Goal: Information Seeking & Learning: Learn about a topic

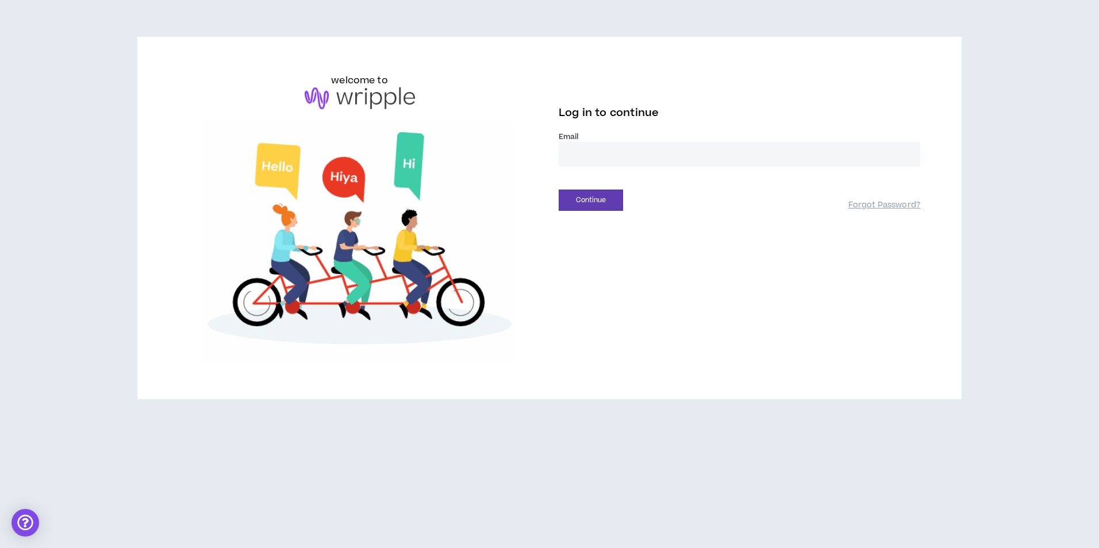
click at [611, 159] on input "email" at bounding box center [740, 154] width 362 height 25
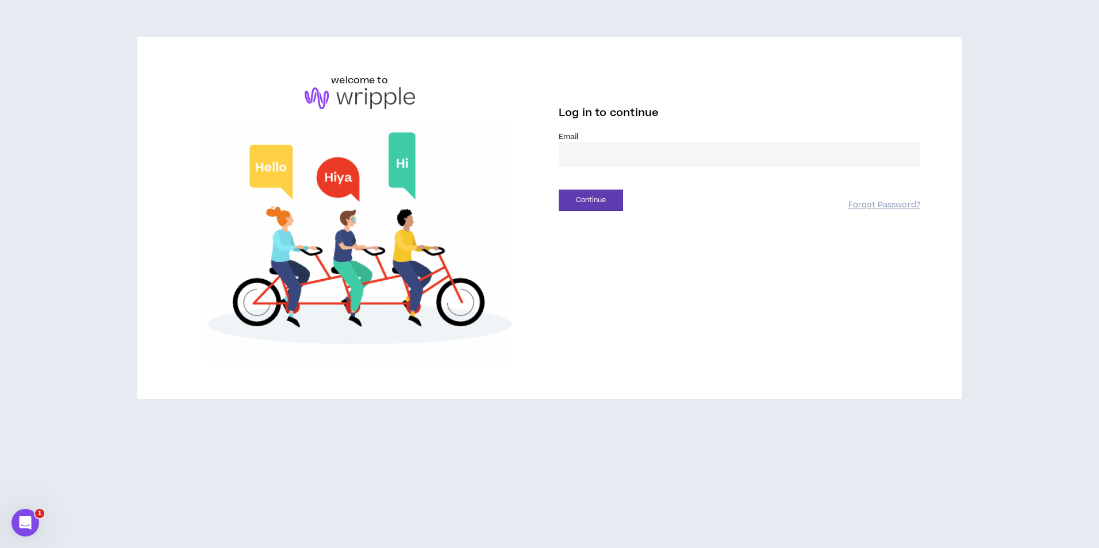
type input "**********"
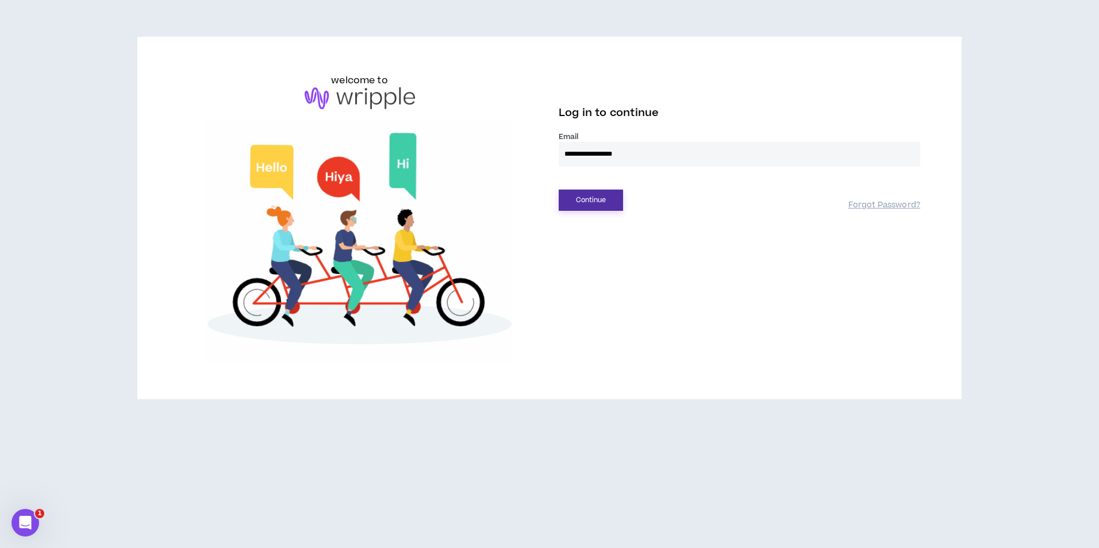
click at [598, 199] on button "Continue" at bounding box center [591, 200] width 64 height 21
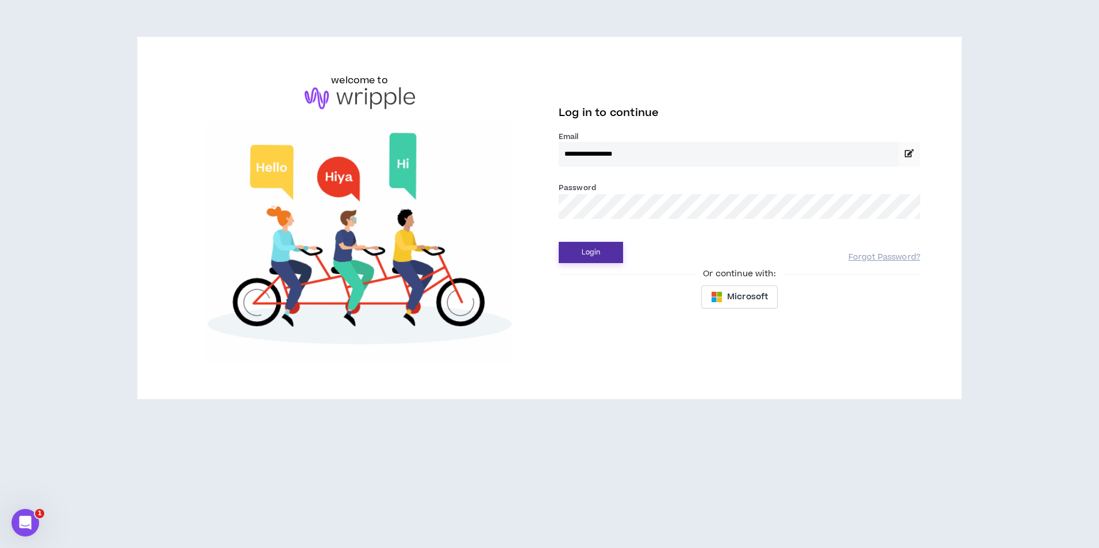
click at [614, 263] on button "Login" at bounding box center [591, 252] width 64 height 21
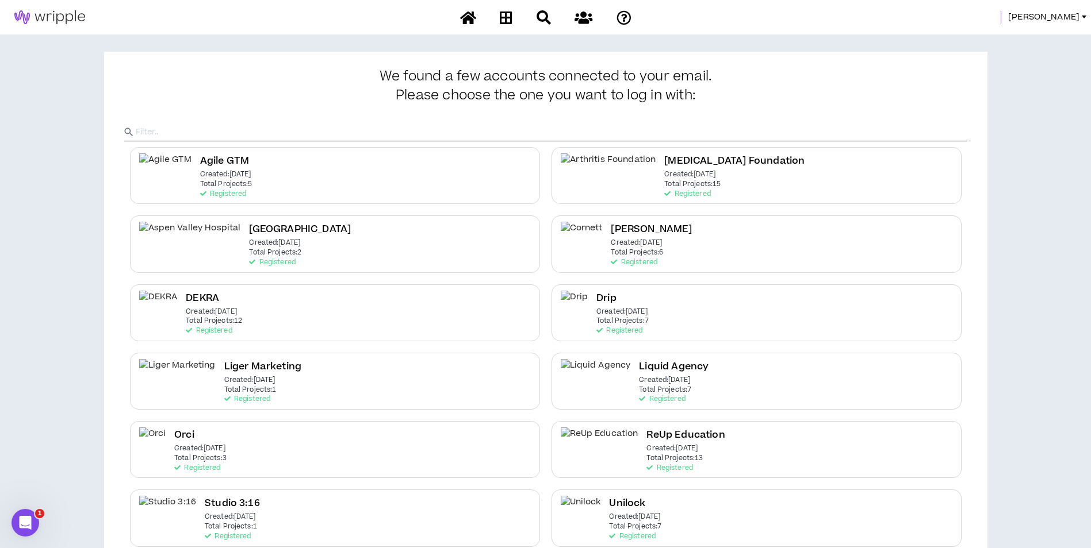
click at [1069, 16] on span "[PERSON_NAME]" at bounding box center [1043, 17] width 71 height 13
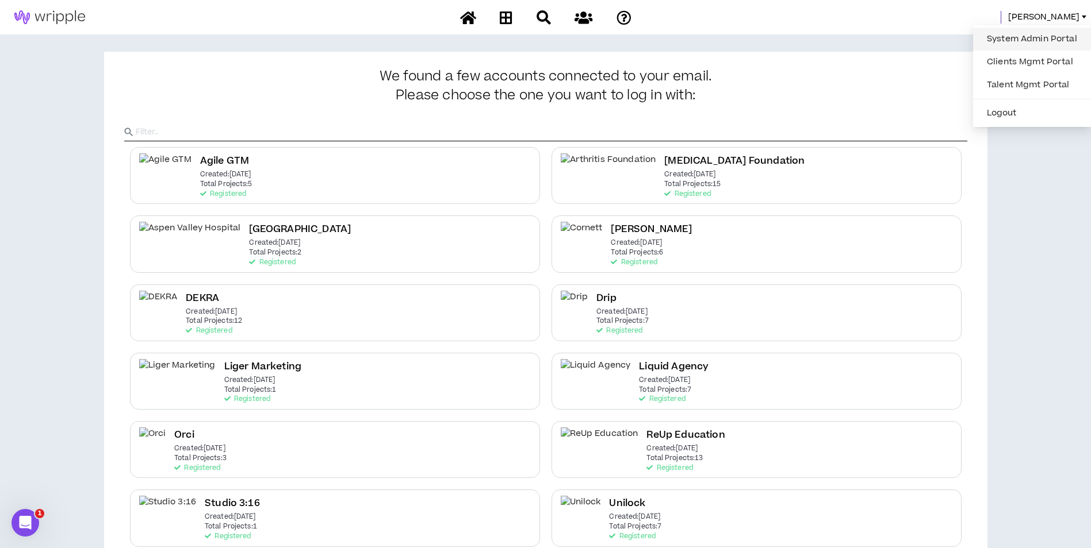
click at [1005, 36] on link "System Admin Portal" at bounding box center [1032, 38] width 104 height 17
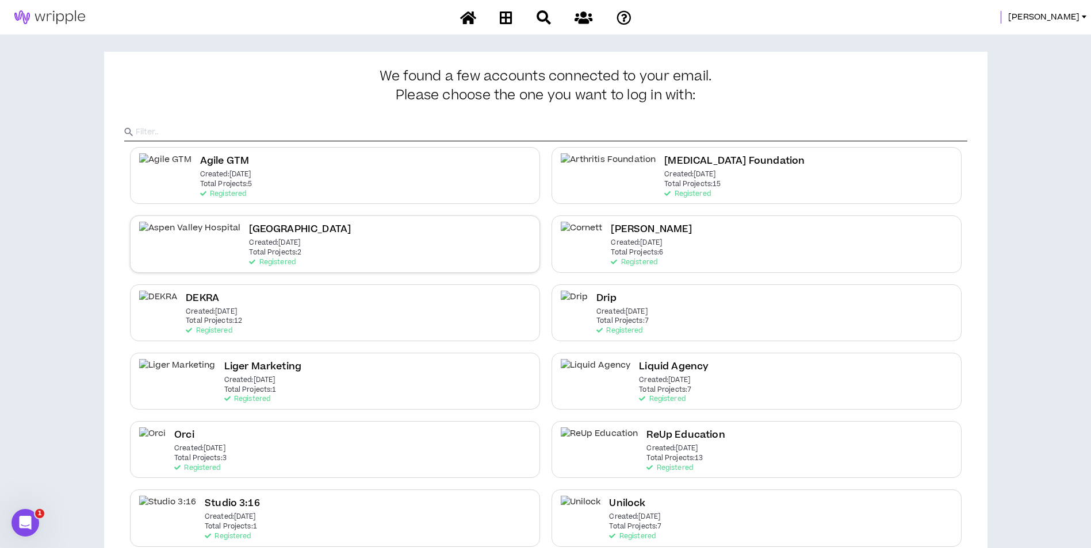
scroll to position [159, 0]
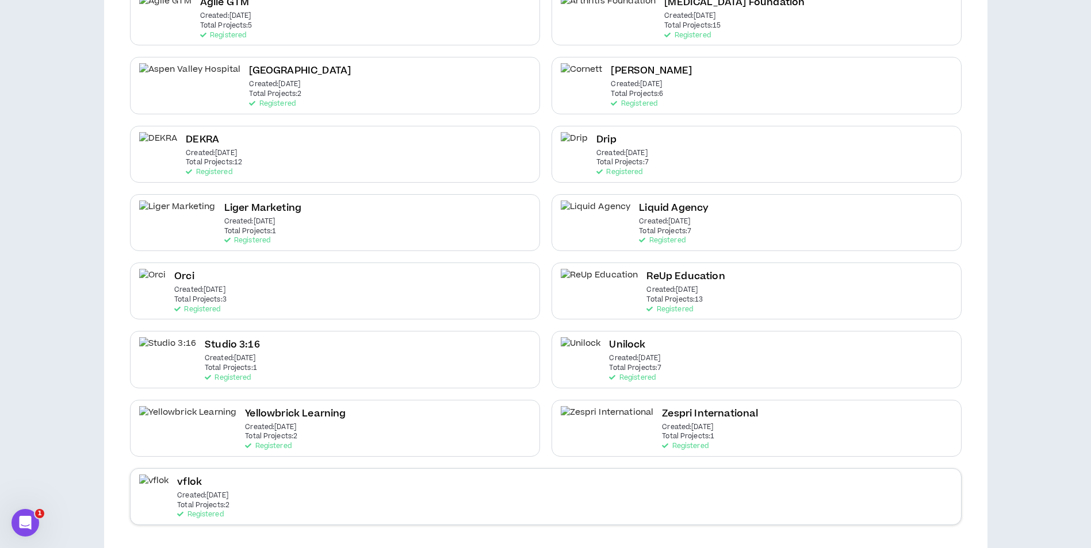
click at [342, 490] on div "vflok Created: [DATE] Total Projects: 2 Registered" at bounding box center [545, 497] width 831 height 57
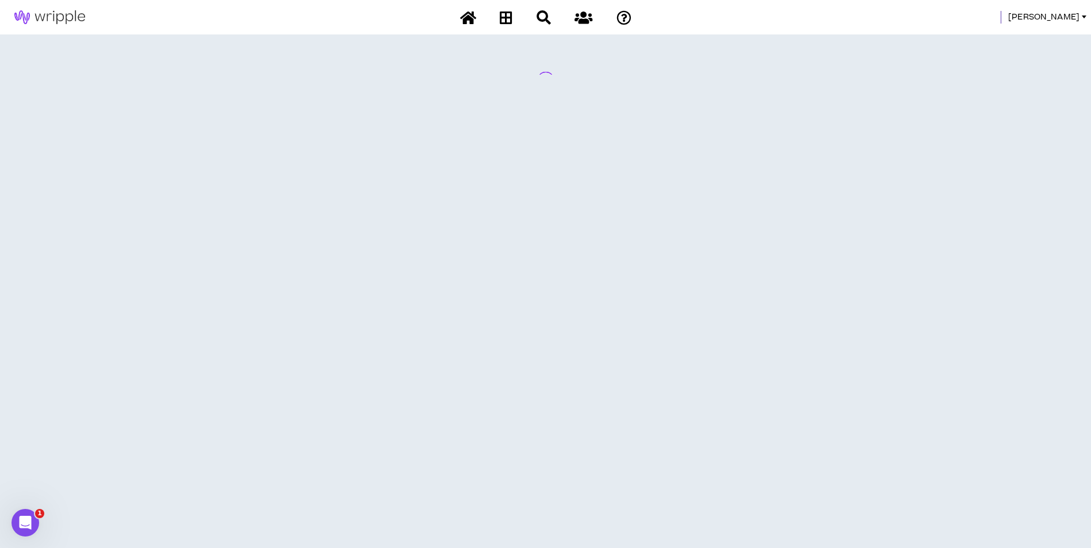
scroll to position [0, 0]
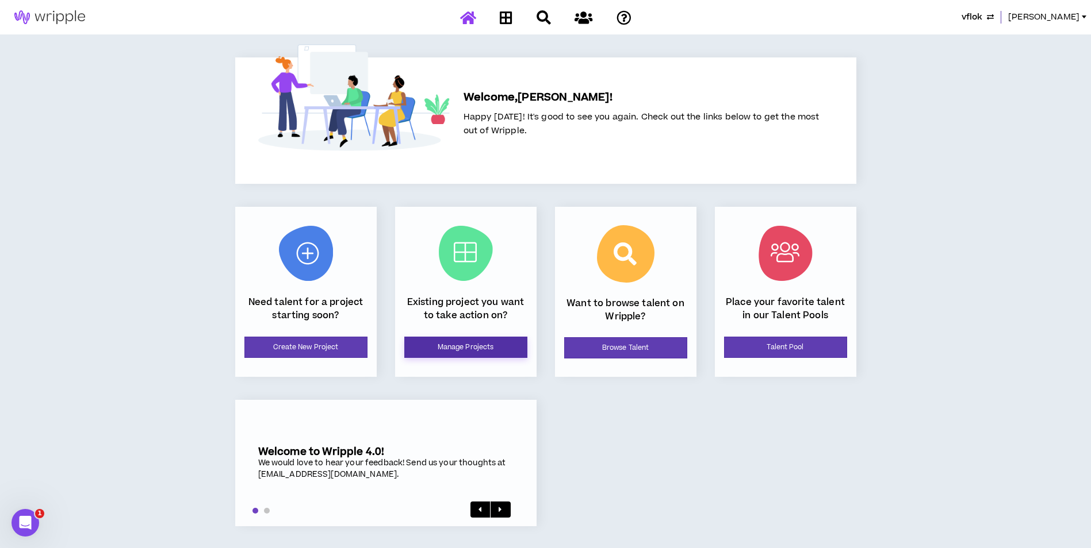
click at [436, 353] on link "Manage Projects" at bounding box center [465, 347] width 123 height 21
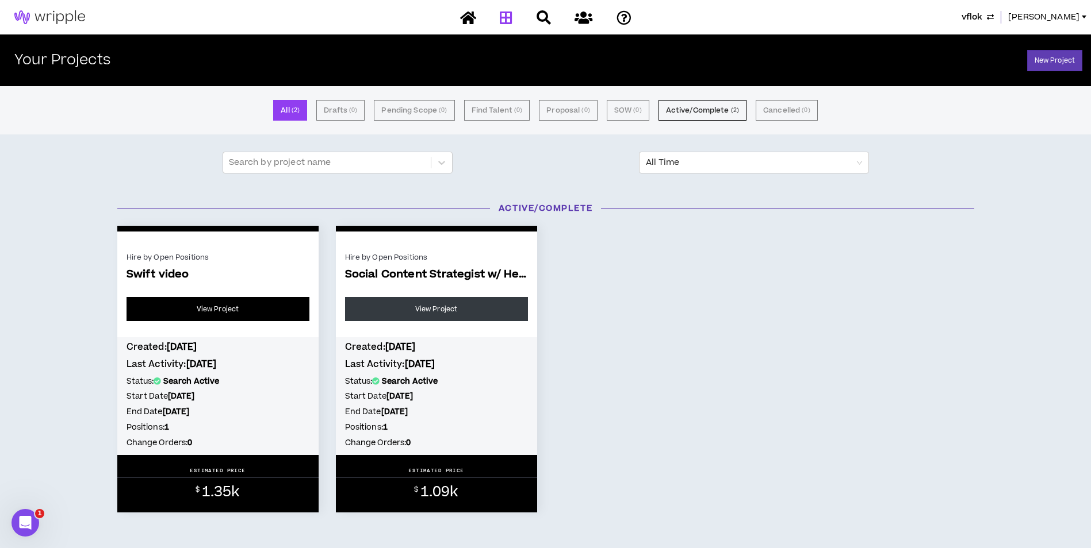
click at [280, 301] on link "View Project" at bounding box center [217, 309] width 183 height 24
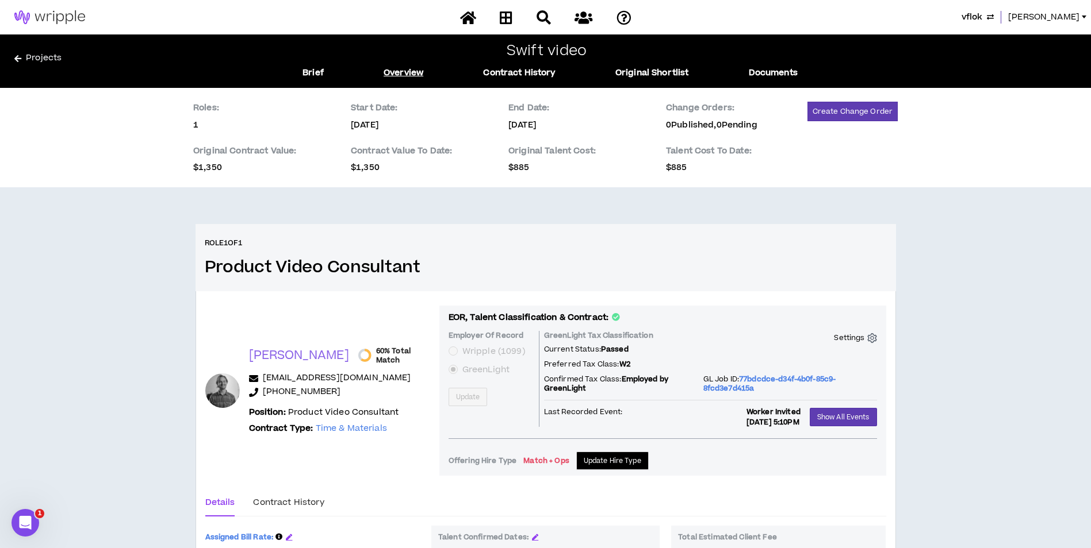
click at [405, 78] on link "Overview" at bounding box center [403, 73] width 40 height 13
click at [306, 72] on link "Brief" at bounding box center [312, 73] width 21 height 13
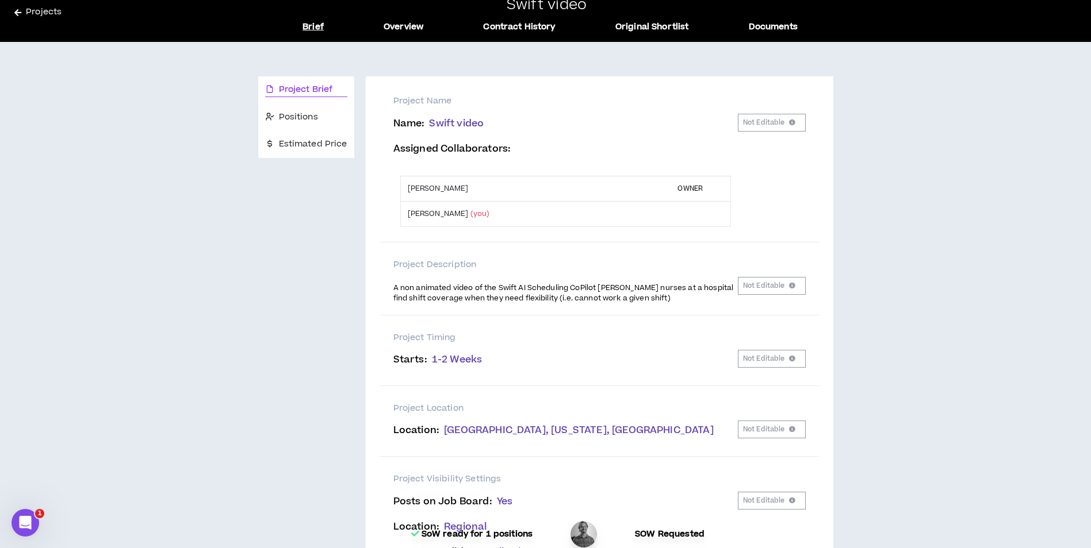
scroll to position [45, 0]
click at [323, 108] on div "Positions" at bounding box center [306, 118] width 96 height 27
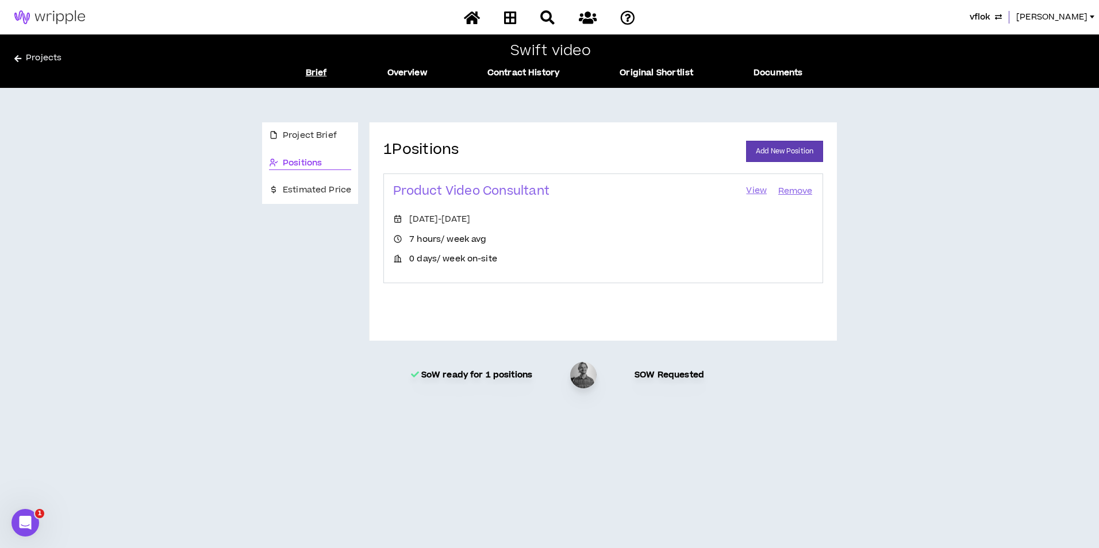
click at [755, 193] on link "View" at bounding box center [756, 191] width 23 height 16
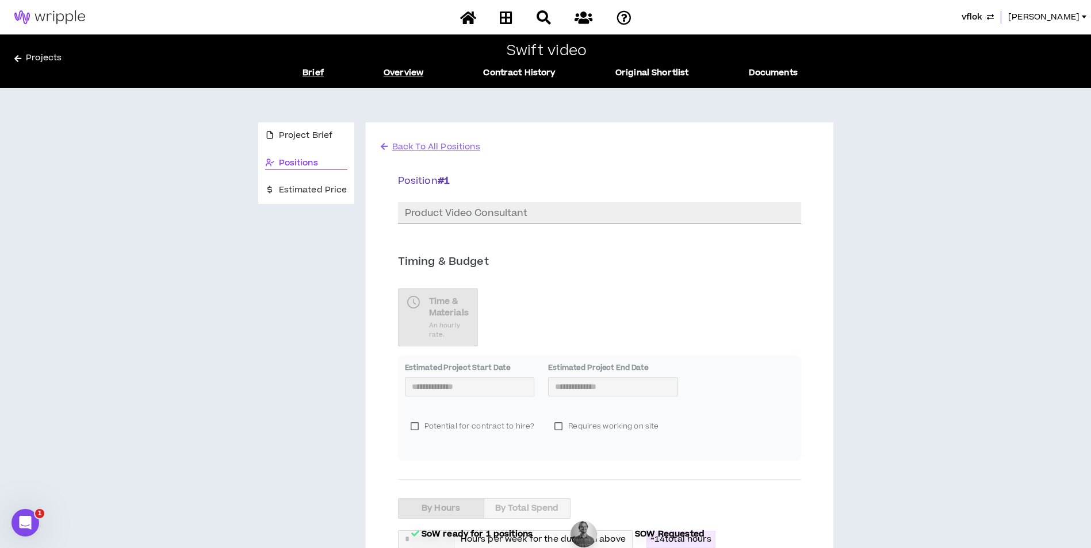
click at [409, 74] on link "Overview" at bounding box center [403, 73] width 40 height 13
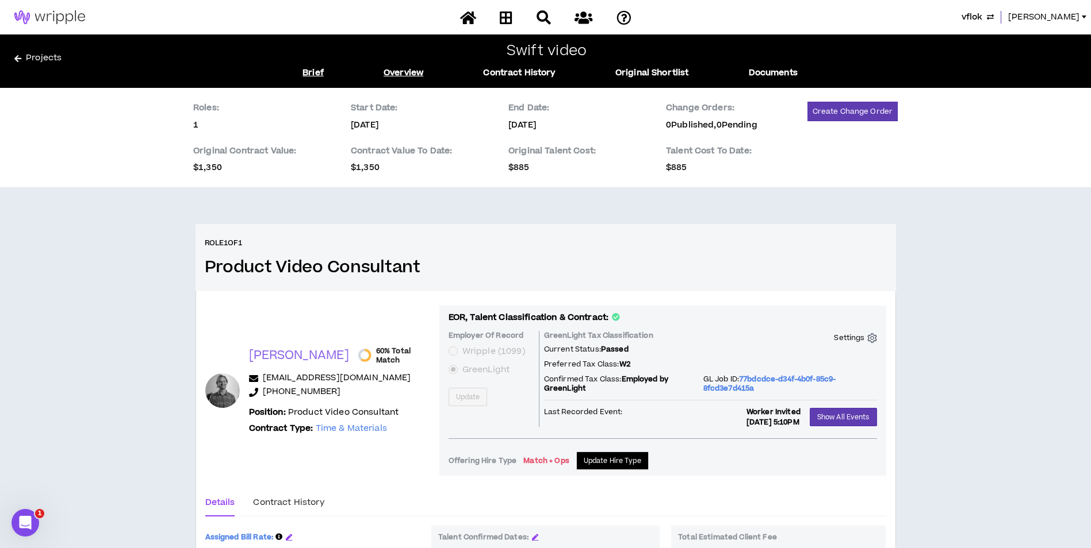
click at [313, 71] on link "Brief" at bounding box center [312, 73] width 21 height 13
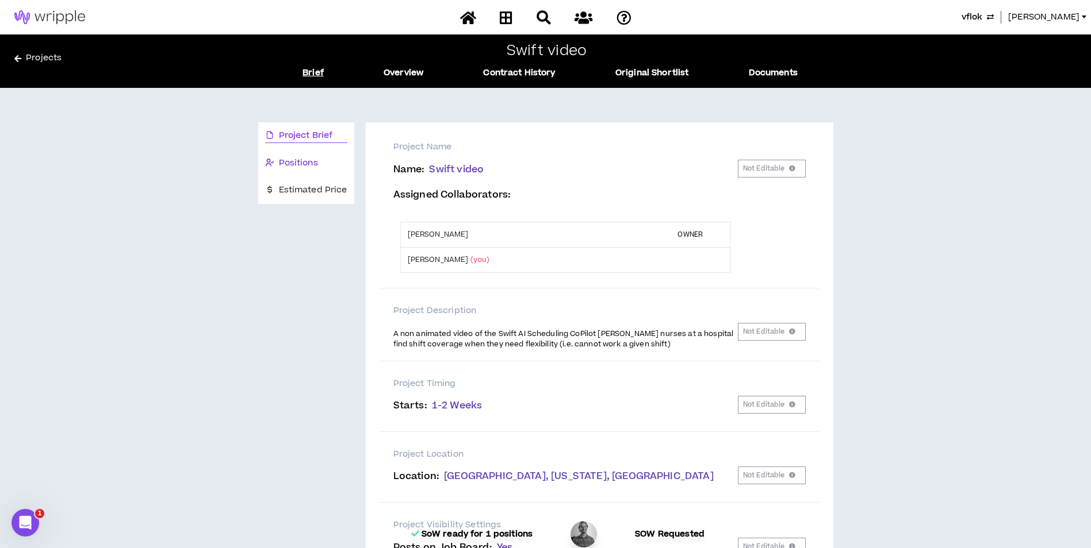
click at [327, 163] on div "Positions" at bounding box center [306, 163] width 82 height 13
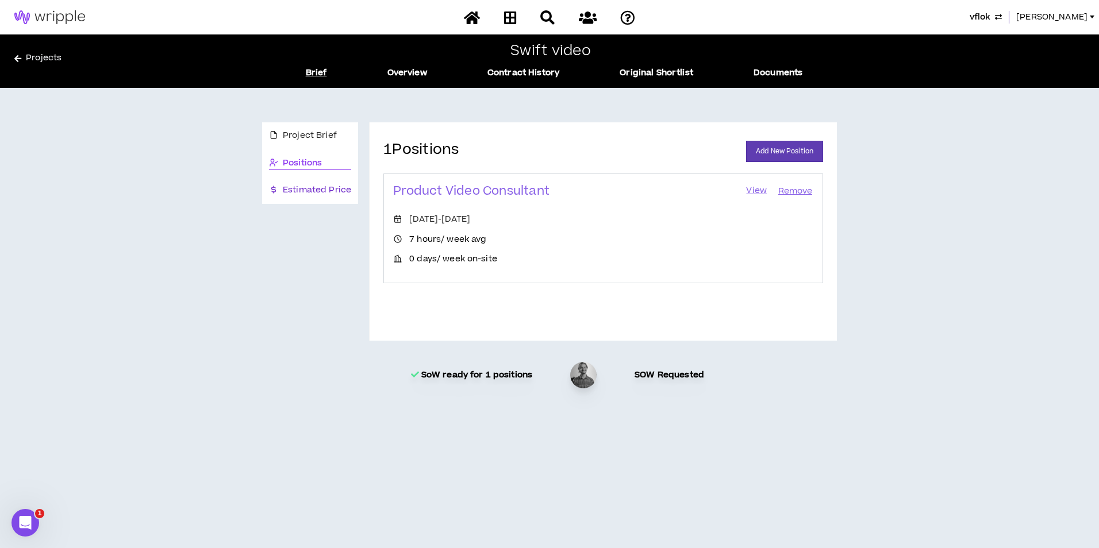
click at [309, 189] on span "Estimated Price" at bounding box center [317, 190] width 68 height 13
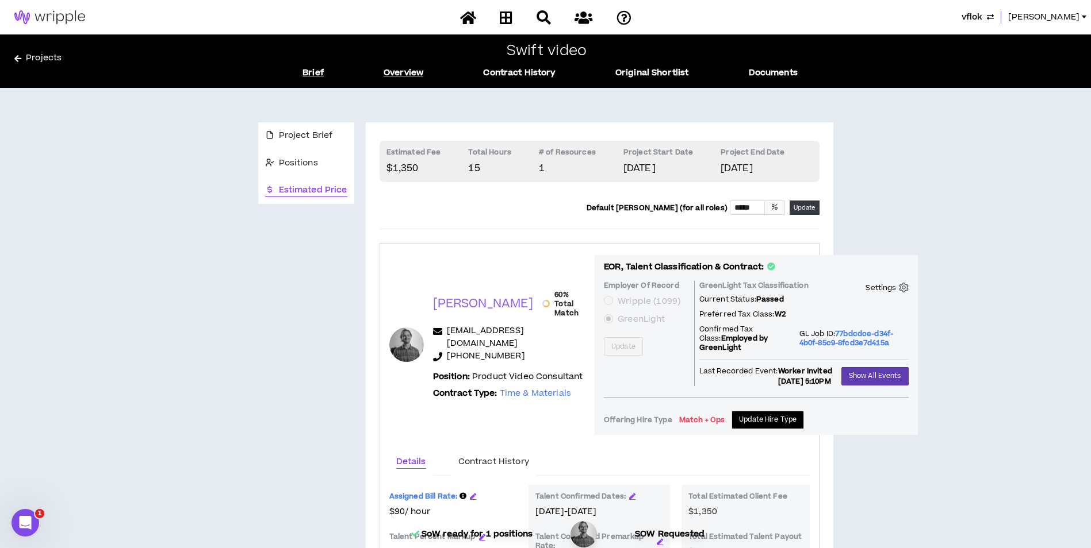
click at [391, 70] on link "Overview" at bounding box center [403, 73] width 40 height 13
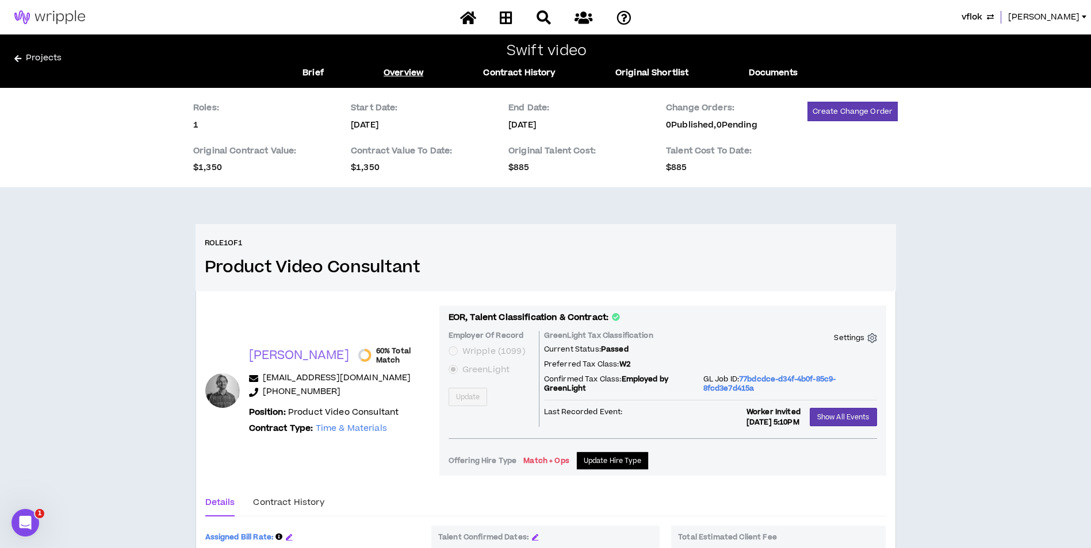
click at [297, 69] on div "Brief Overview Contract History Original Shortlist Documents" at bounding box center [550, 73] width 546 height 13
click at [304, 71] on link "Brief" at bounding box center [312, 73] width 21 height 13
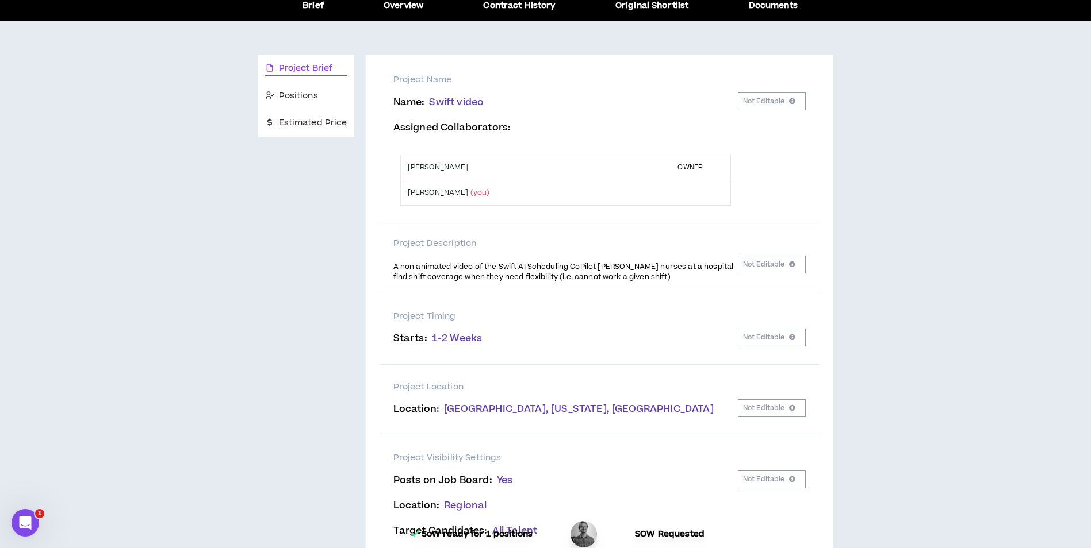
scroll to position [64, 0]
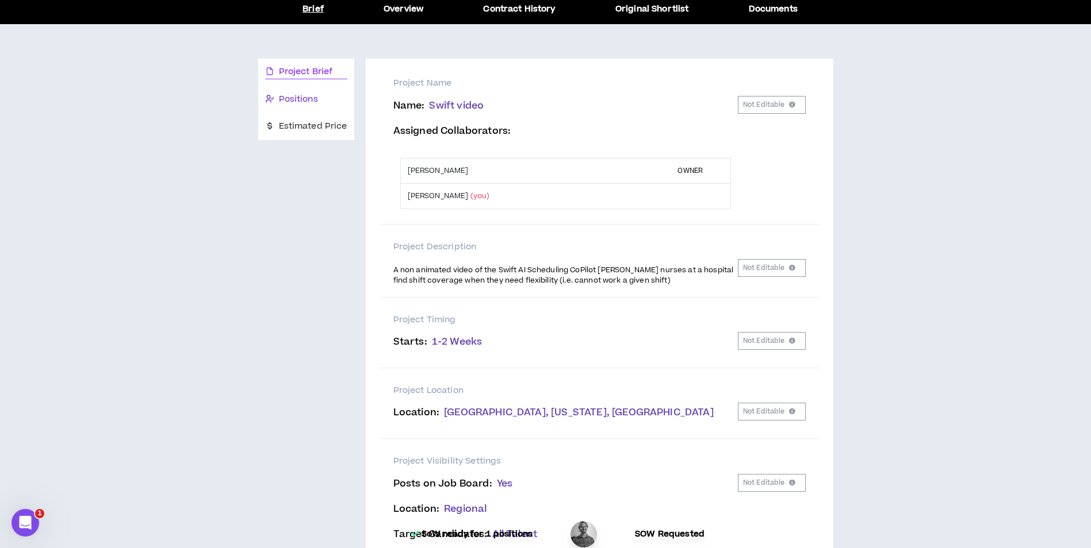
click at [287, 99] on span "Positions" at bounding box center [298, 99] width 39 height 13
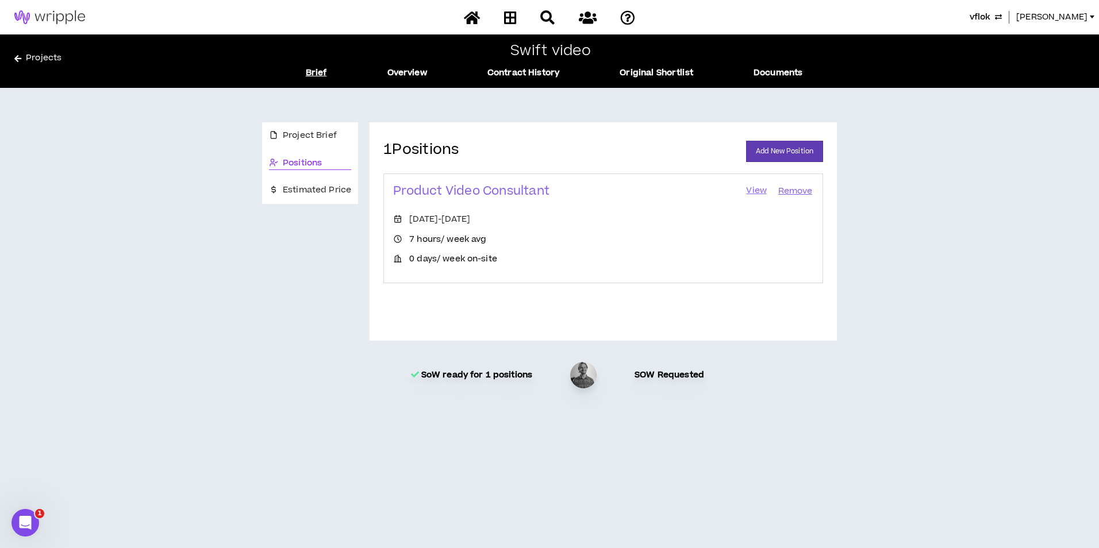
click at [755, 190] on link "View" at bounding box center [756, 191] width 23 height 16
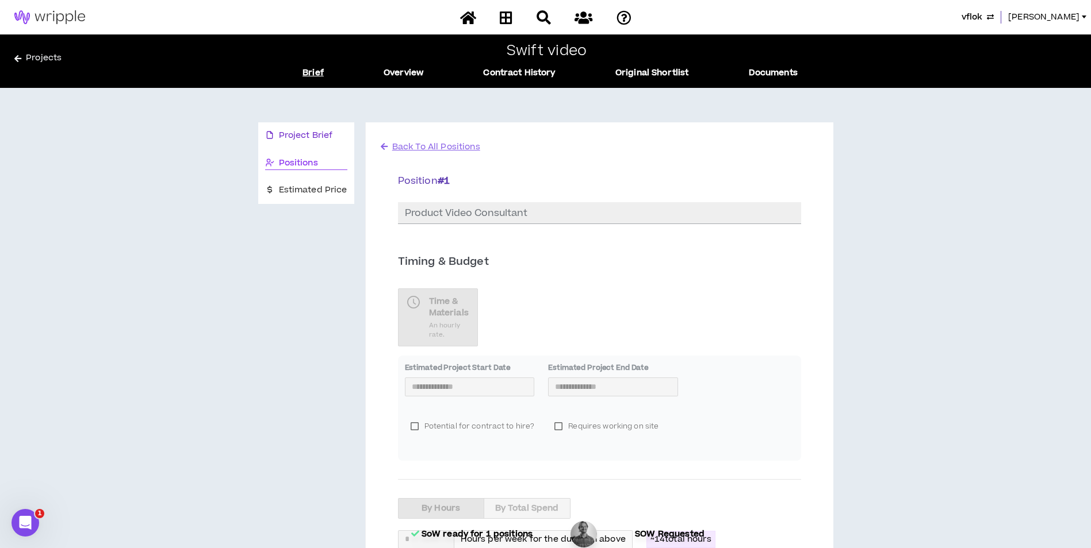
click at [334, 133] on div "Project Brief" at bounding box center [306, 135] width 82 height 13
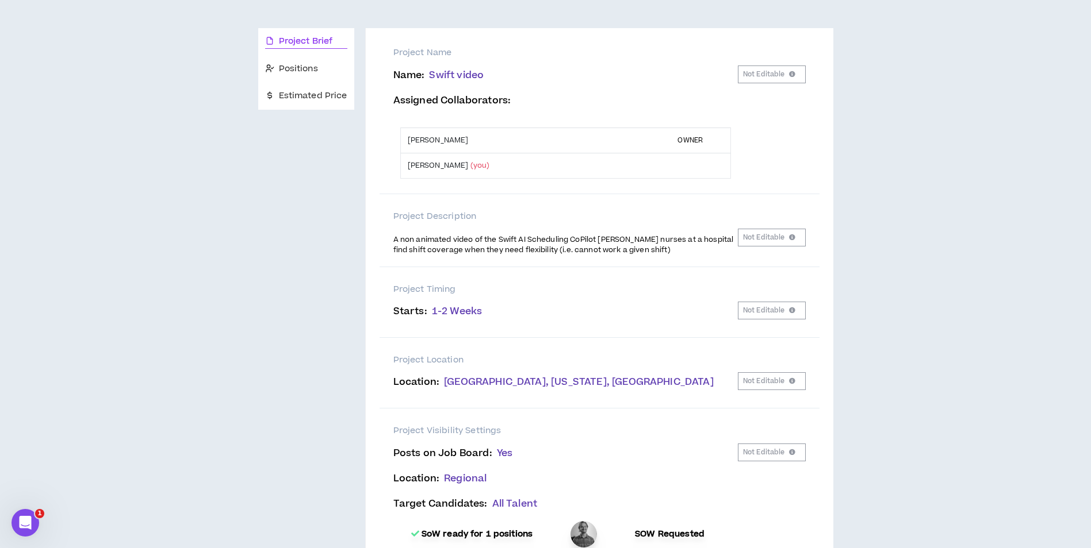
scroll to position [95, 0]
click at [329, 63] on div "Positions" at bounding box center [306, 68] width 82 height 13
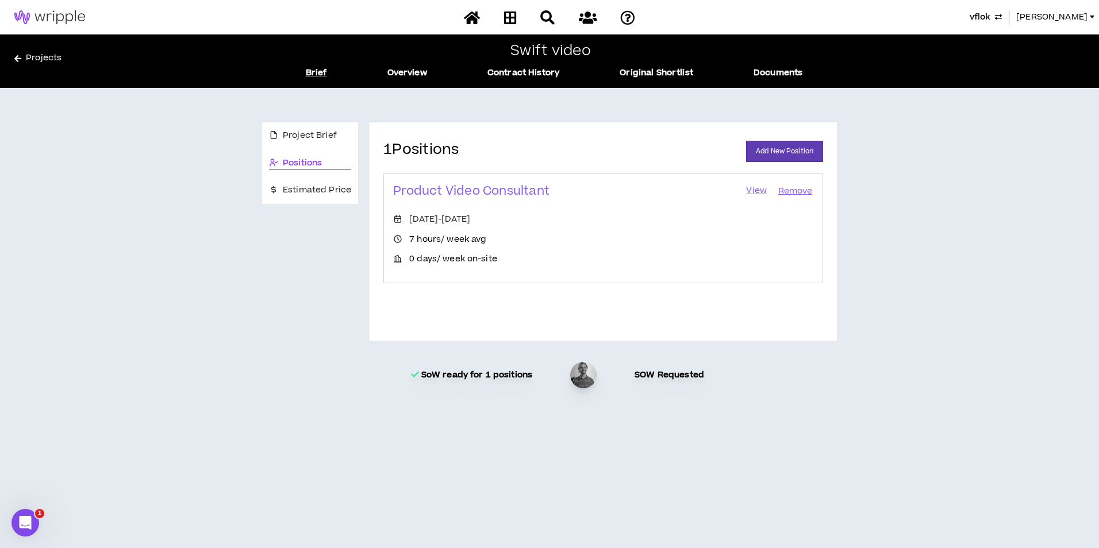
click at [761, 189] on link "View" at bounding box center [756, 191] width 23 height 16
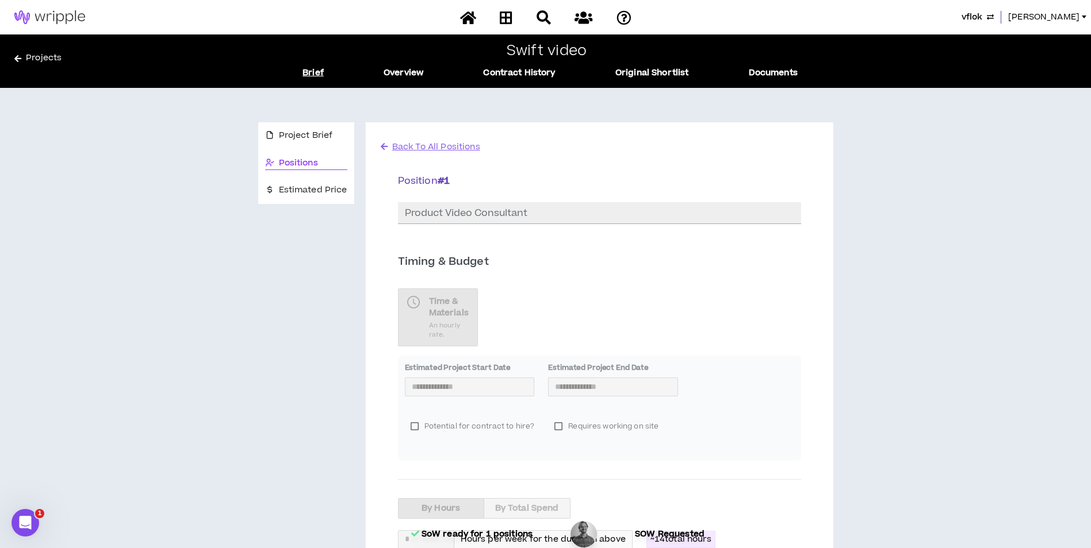
click at [318, 168] on div "Positions" at bounding box center [306, 163] width 82 height 13
click at [439, 147] on span "Back To All Positions" at bounding box center [436, 147] width 88 height 12
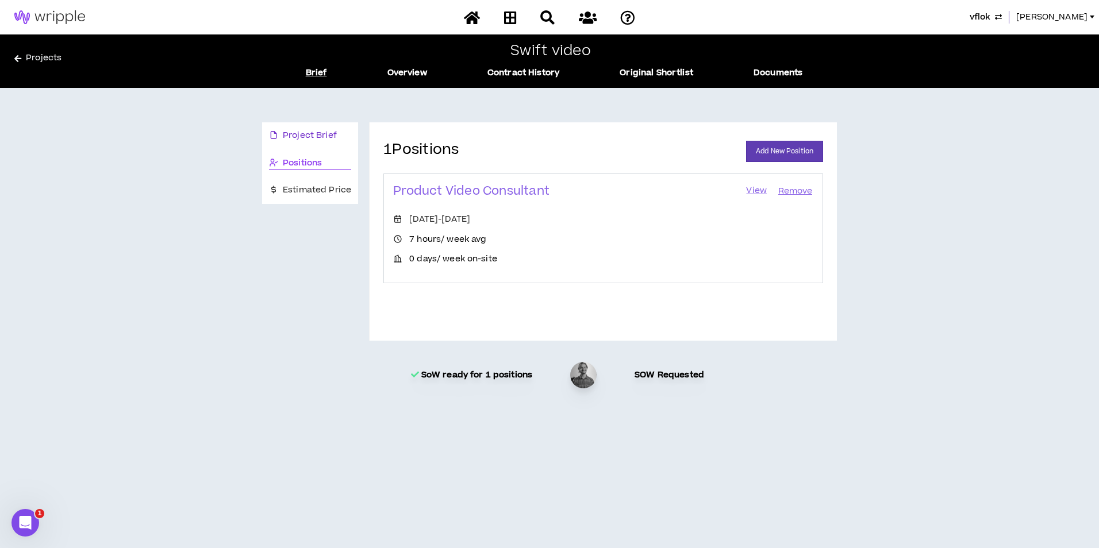
click at [319, 135] on span "Project Brief" at bounding box center [310, 135] width 54 height 13
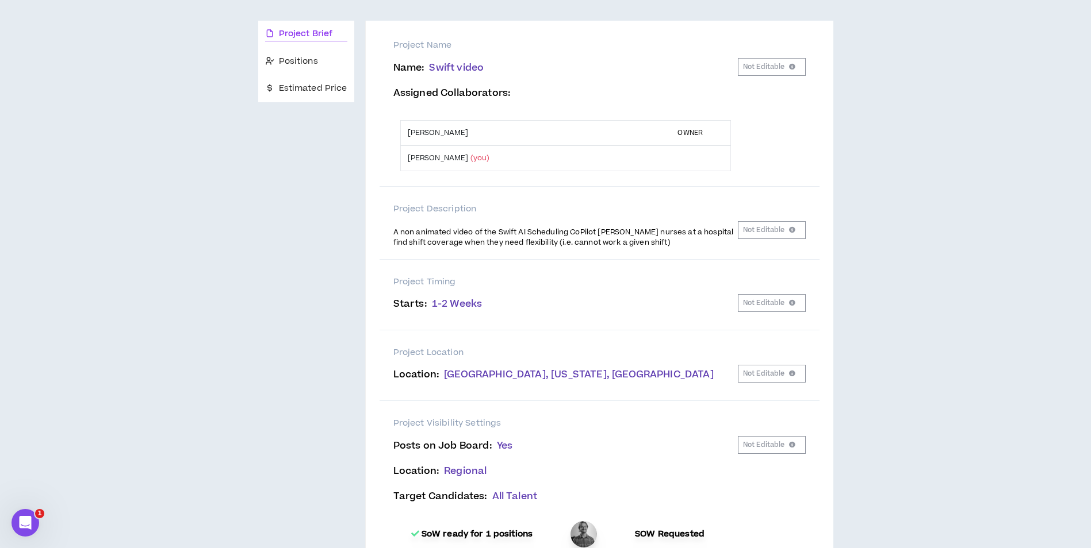
scroll to position [101, 0]
click at [321, 62] on div "Positions" at bounding box center [306, 62] width 82 height 13
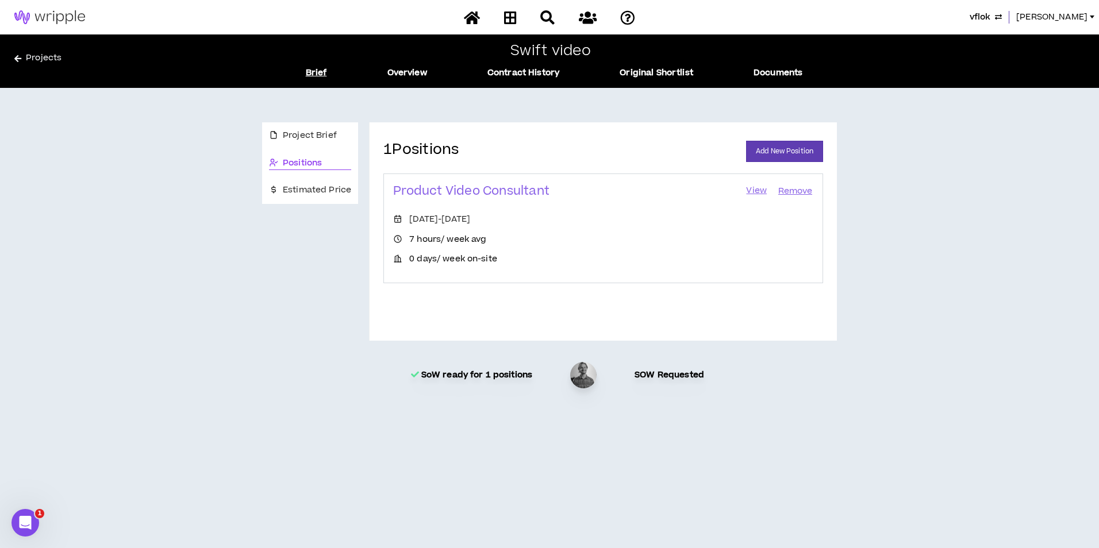
click at [756, 194] on link "View" at bounding box center [756, 191] width 23 height 16
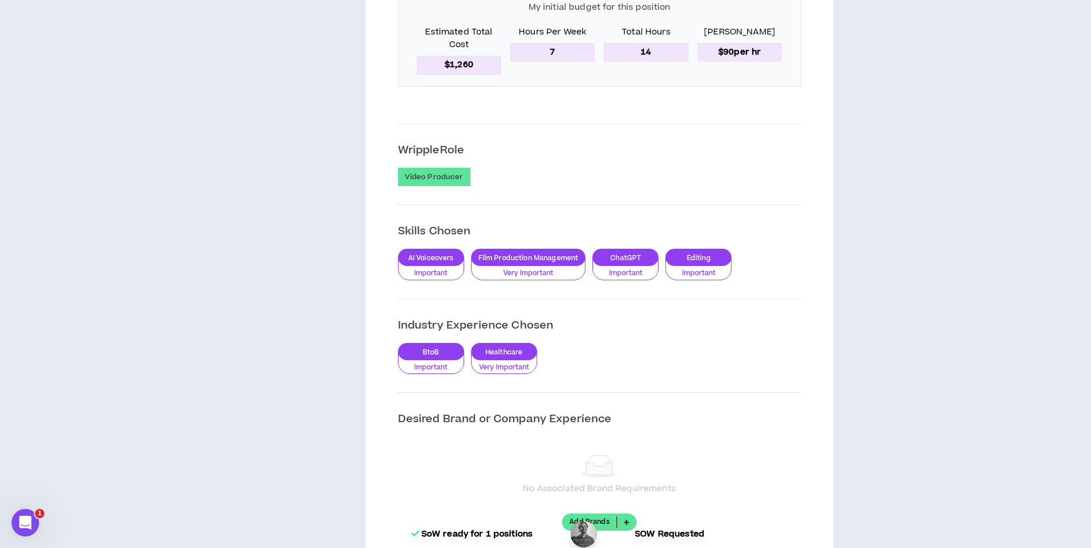
scroll to position [888, 0]
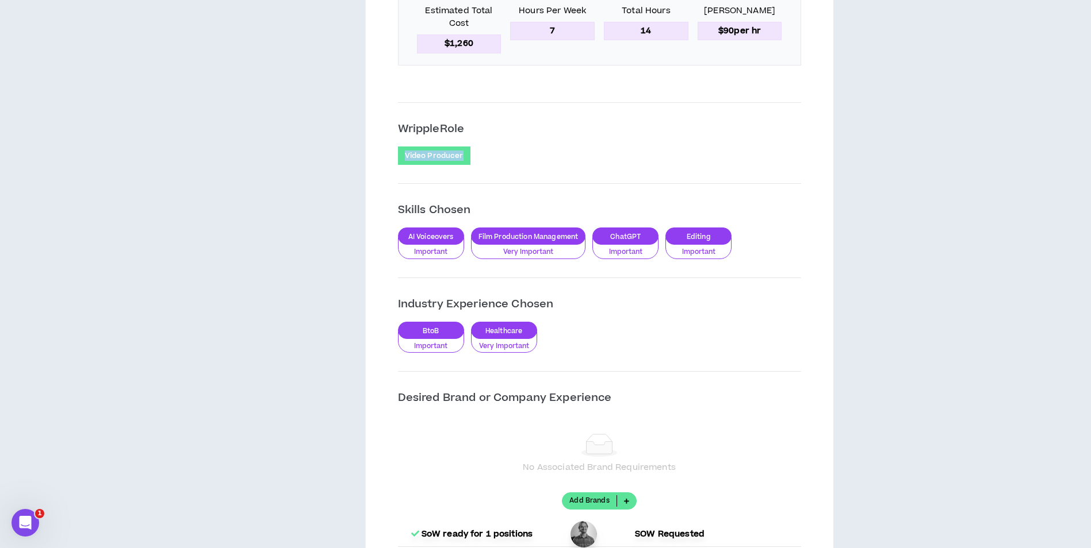
drag, startPoint x: 463, startPoint y: 155, endPoint x: 401, endPoint y: 155, distance: 61.5
click at [401, 155] on div "Video Producer" at bounding box center [434, 156] width 72 height 18
drag, startPoint x: 401, startPoint y: 155, endPoint x: 380, endPoint y: 164, distance: 23.4
click at [380, 164] on div "**********" at bounding box center [599, 71] width 440 height 1610
click at [405, 156] on p "Video Producer" at bounding box center [434, 155] width 59 height 9
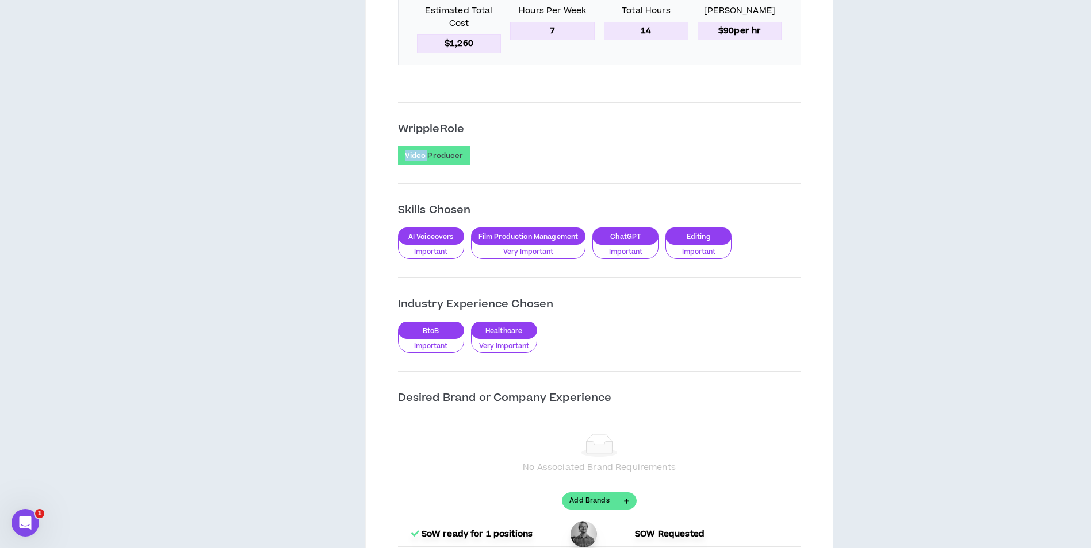
click at [405, 156] on p "Video Producer" at bounding box center [434, 155] width 59 height 9
drag, startPoint x: 405, startPoint y: 156, endPoint x: 366, endPoint y: 176, distance: 43.5
click at [366, 176] on div "**********" at bounding box center [599, 78] width 467 height 1687
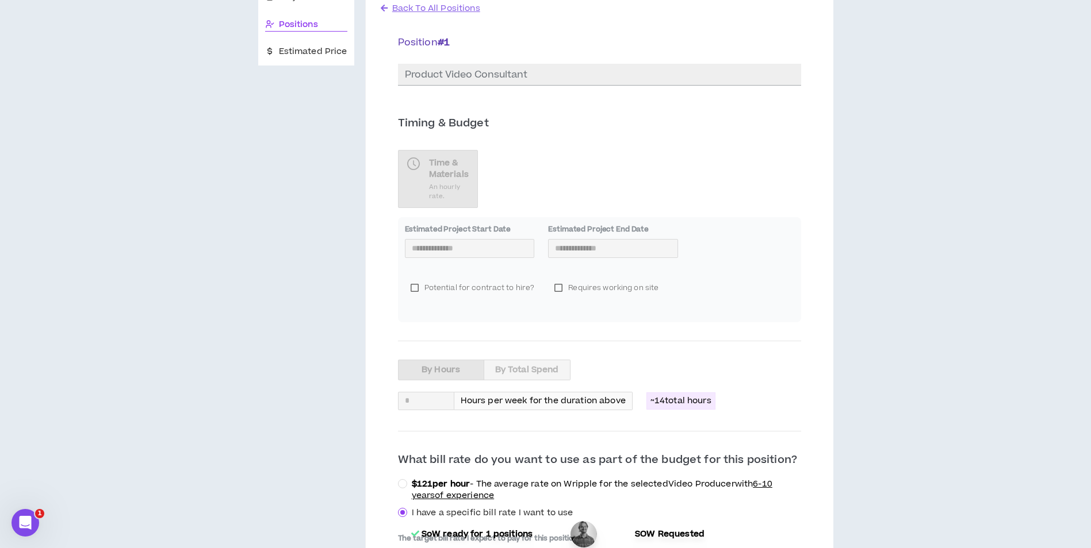
scroll to position [0, 0]
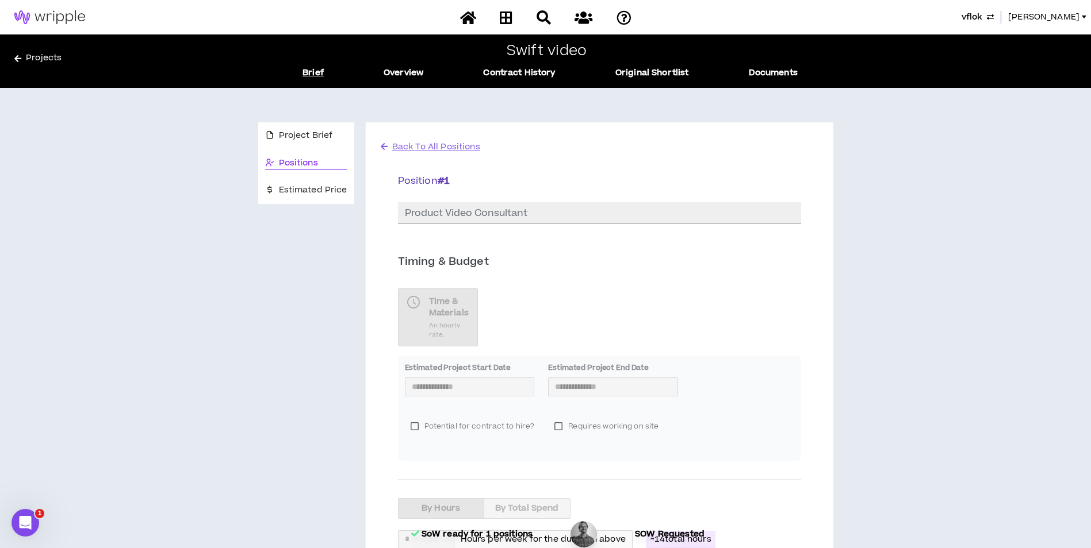
click at [29, 64] on link "Projects" at bounding box center [145, 61] width 263 height 18
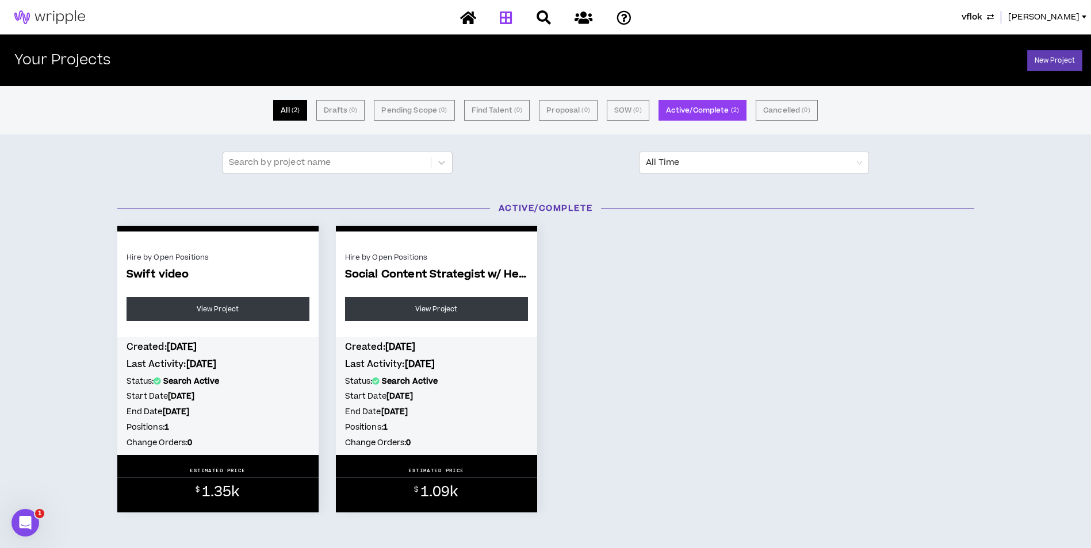
click at [291, 108] on button "All ( 2 )" at bounding box center [290, 110] width 34 height 21
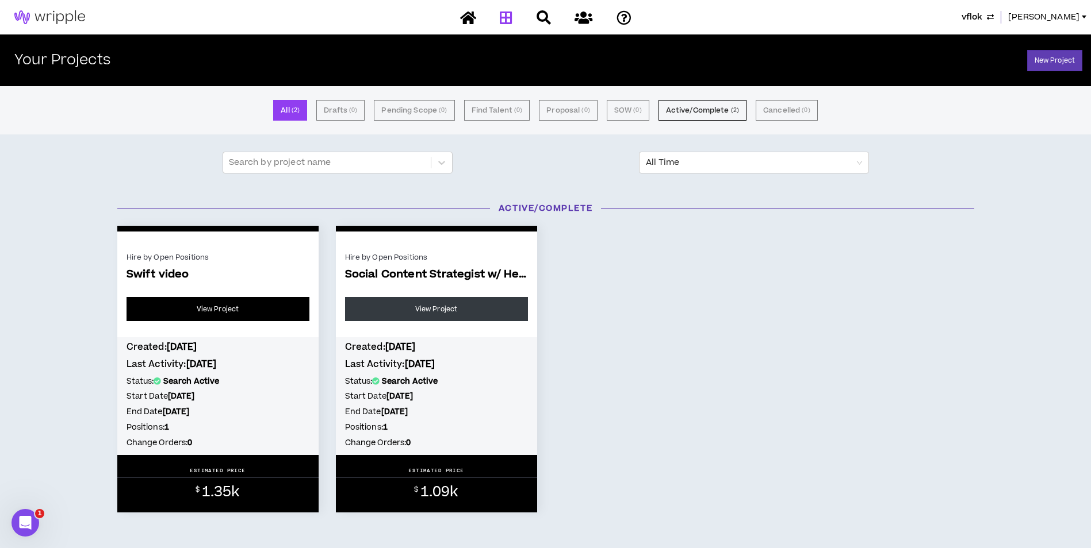
click at [251, 305] on link "View Project" at bounding box center [217, 309] width 183 height 24
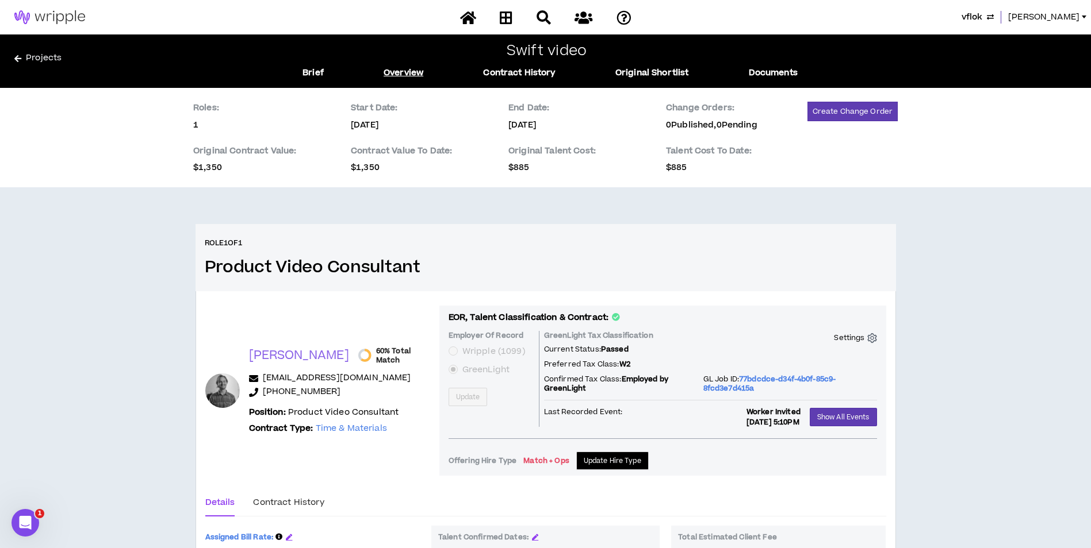
click at [44, 57] on link "Projects" at bounding box center [145, 61] width 263 height 18
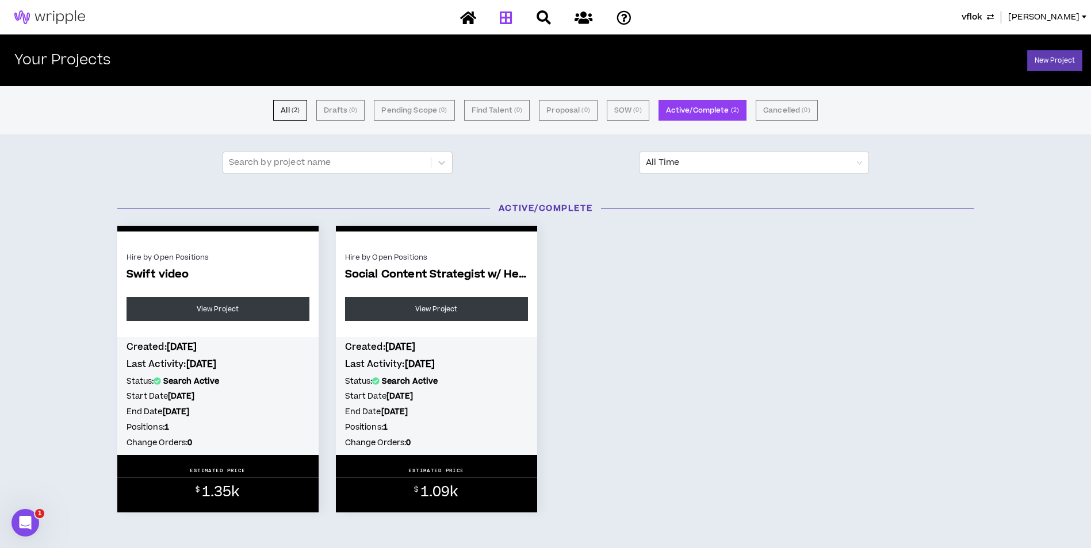
click at [325, 226] on div "Hire by Open Positions Swift video View Project Created: [DATE] Last Activity: …" at bounding box center [218, 369] width 218 height 287
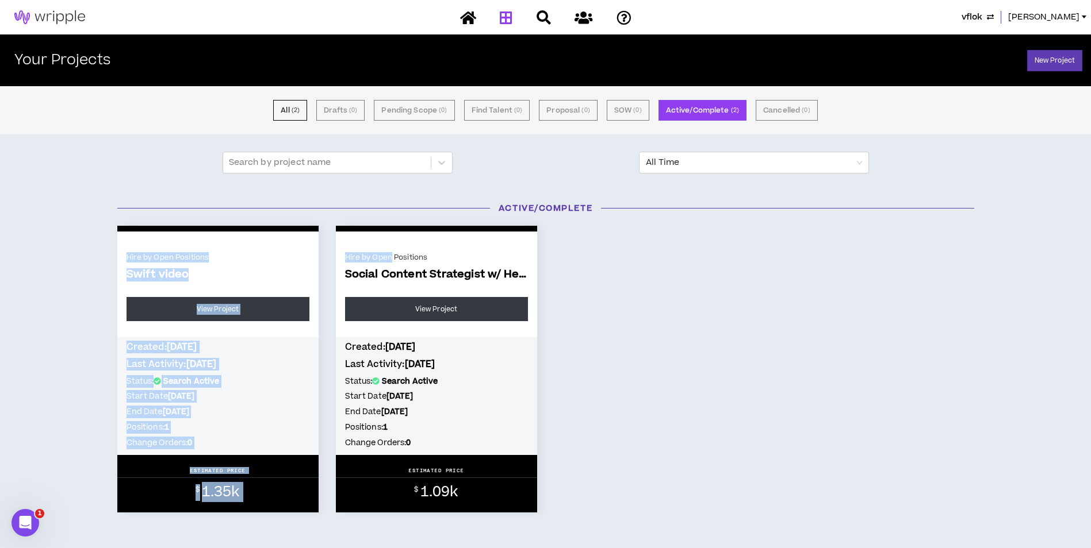
drag, startPoint x: 325, startPoint y: 226, endPoint x: 378, endPoint y: 243, distance: 56.2
click at [378, 243] on div "Hire by Open Positions Swift video View Project Created: [DATE] Last Activity: …" at bounding box center [546, 369] width 874 height 287
click at [378, 243] on div "Hire by Open Positions Social Content Strategist w/ Healthcare Delive... View P…" at bounding box center [436, 290] width 201 height 94
